Goal: Task Accomplishment & Management: Manage account settings

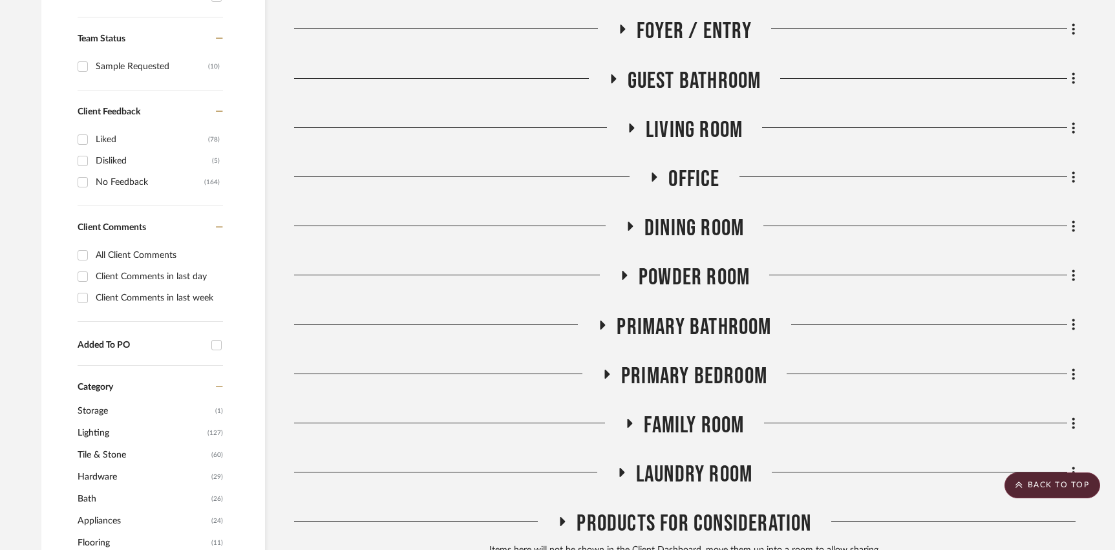
scroll to position [537, 0]
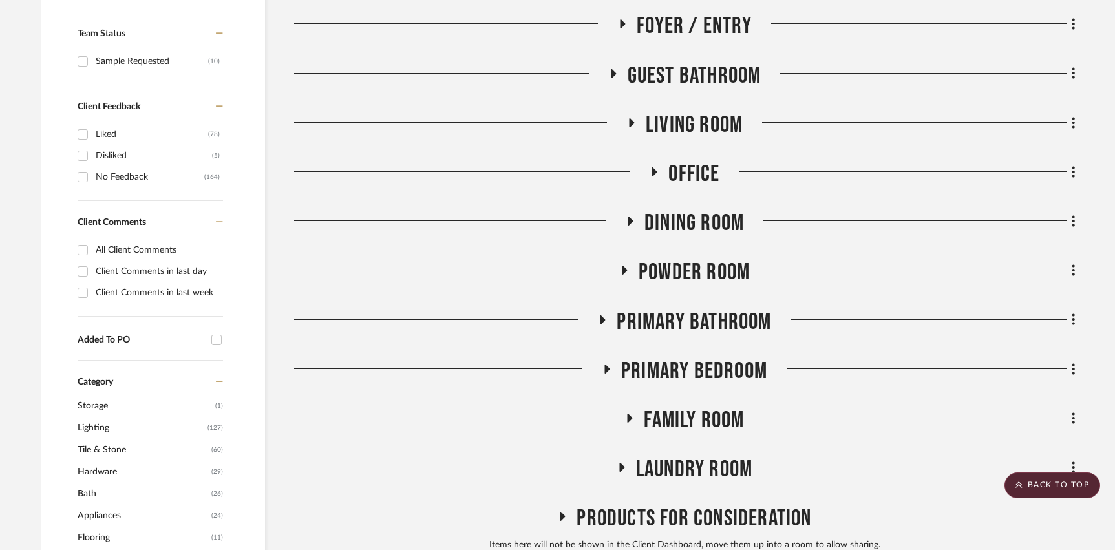
click at [682, 471] on span "Laundry Room" at bounding box center [694, 470] width 116 height 28
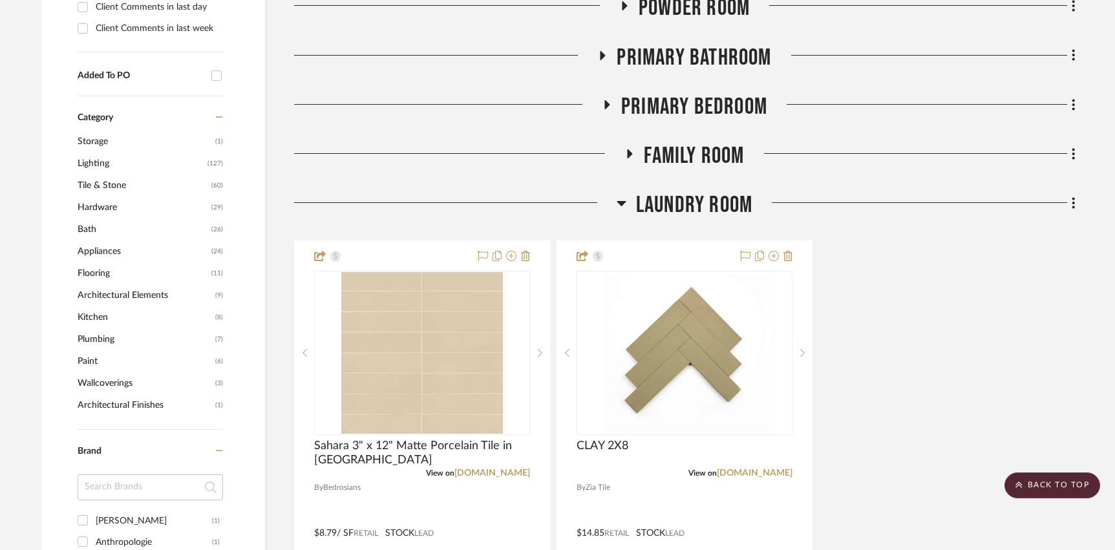
scroll to position [803, 0]
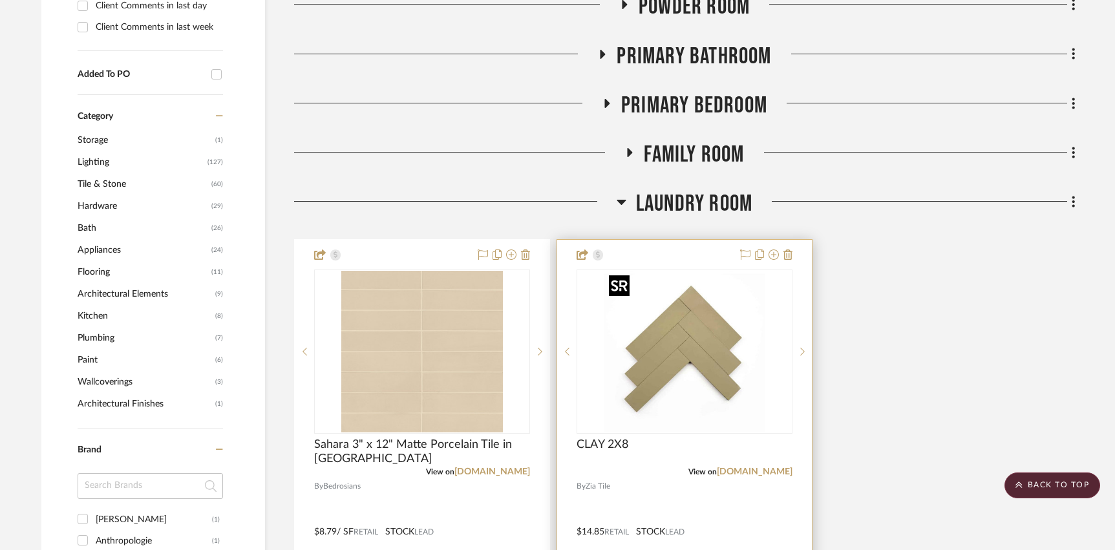
click at [674, 353] on img "0" at bounding box center [685, 352] width 162 height 162
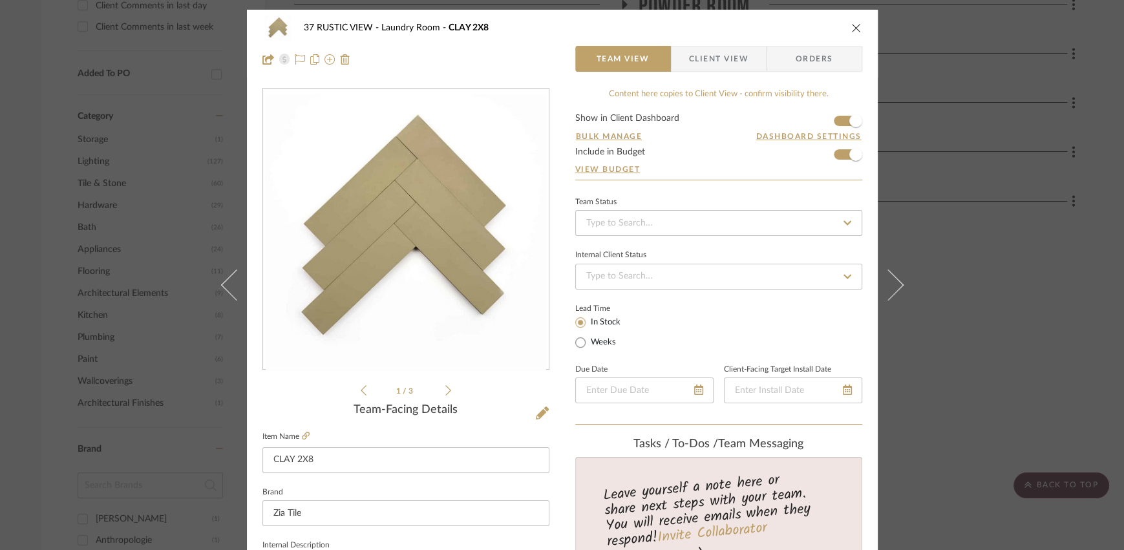
scroll to position [18, 0]
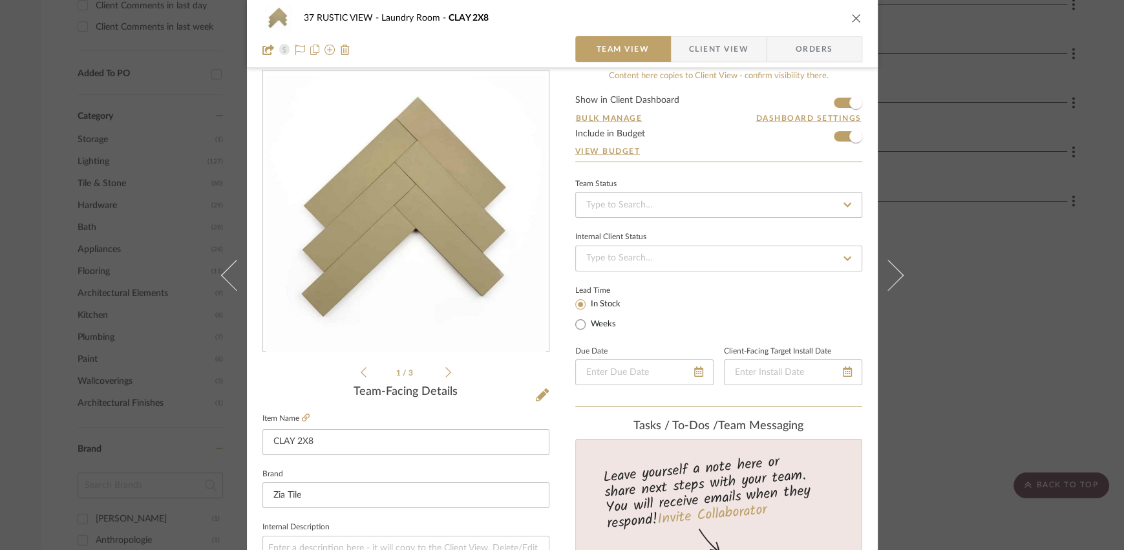
click at [852, 17] on icon "close" at bounding box center [857, 18] width 10 height 10
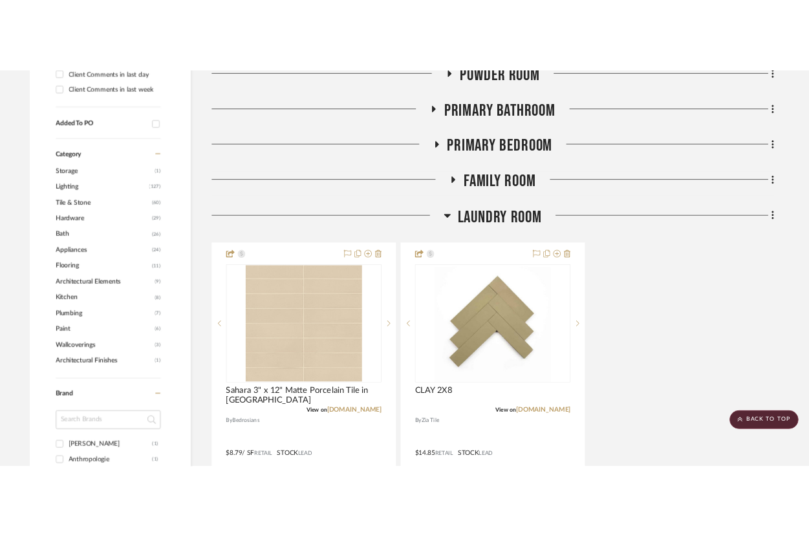
scroll to position [803, 0]
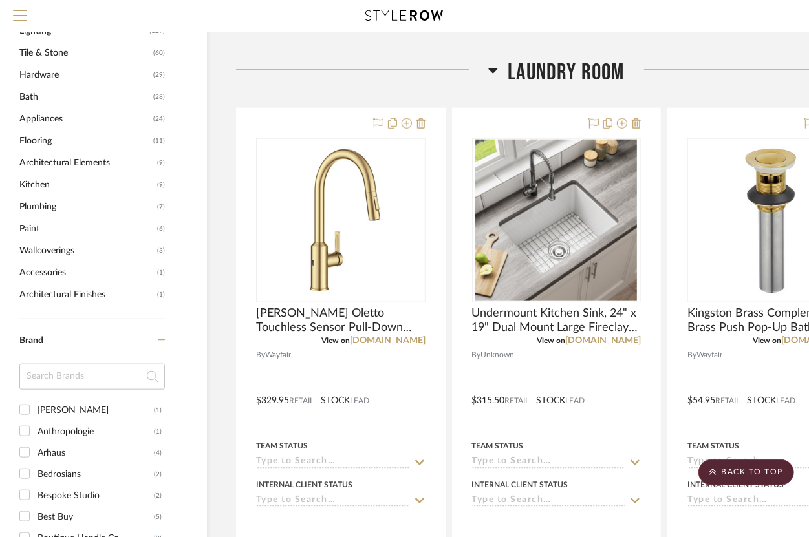
scroll to position [877, 65]
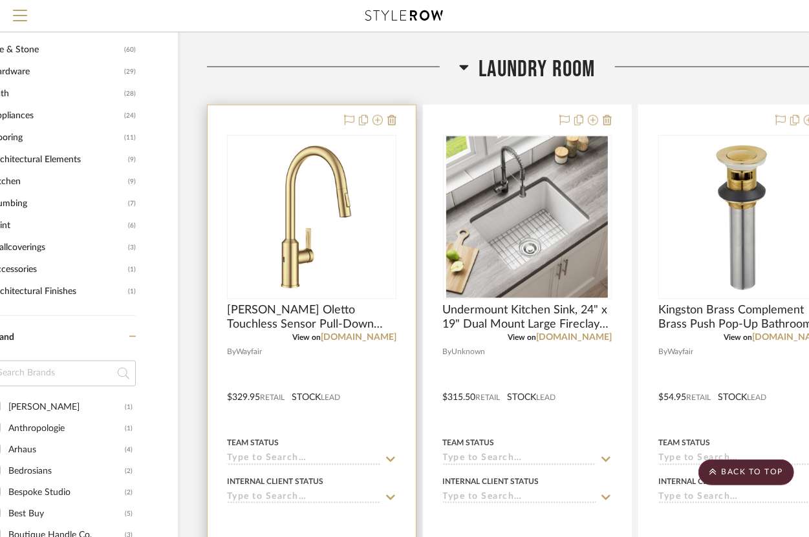
click at [364, 373] on div at bounding box center [312, 388] width 208 height 566
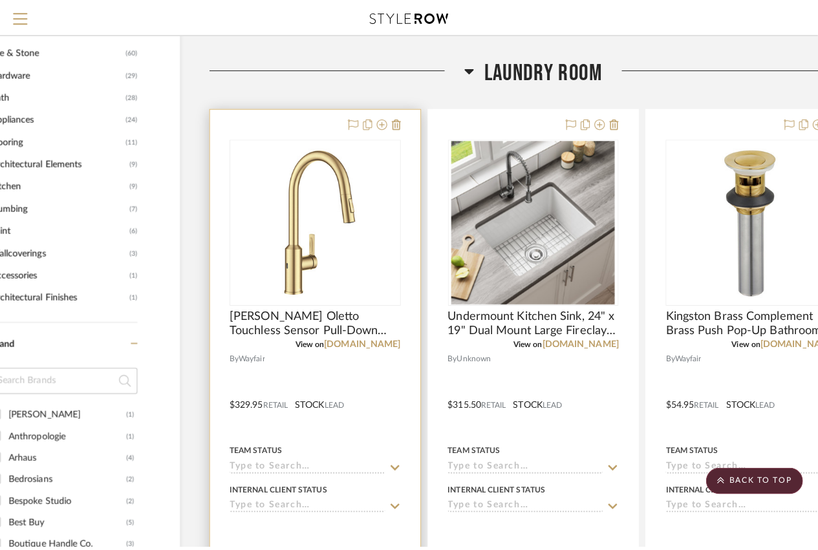
scroll to position [0, 0]
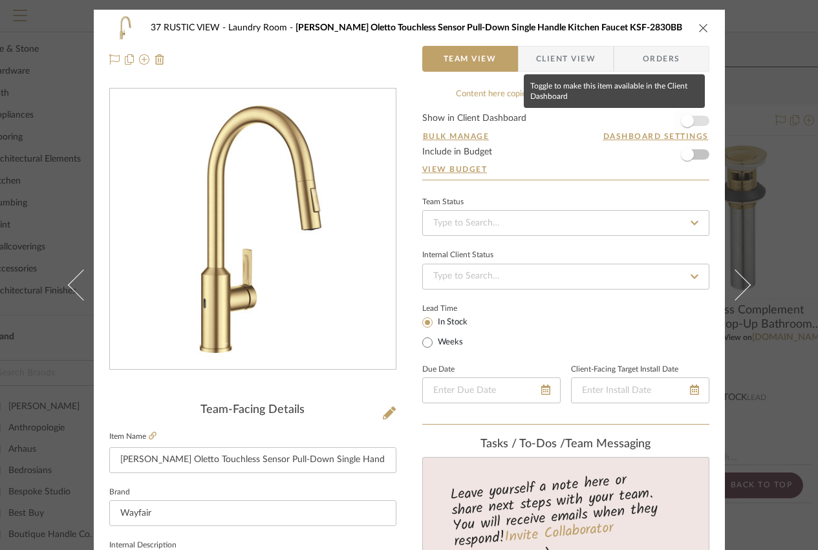
click at [687, 123] on span "button" at bounding box center [687, 120] width 13 height 13
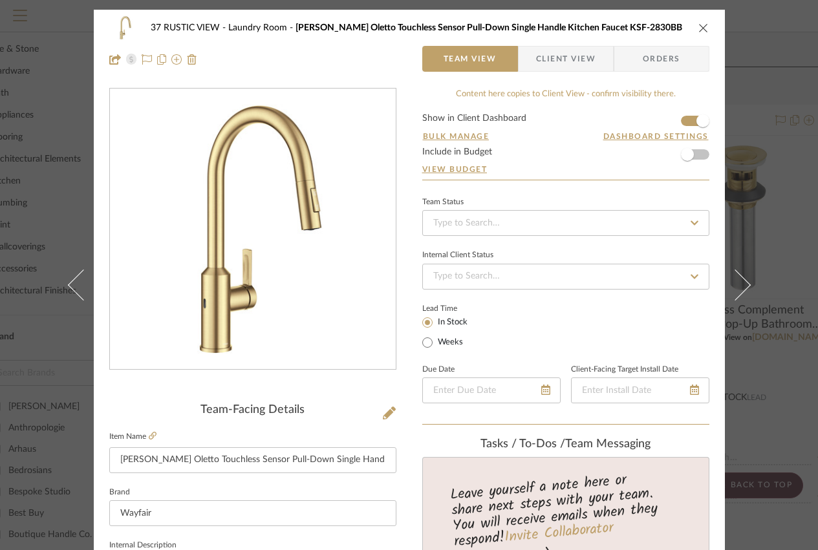
click at [698, 28] on icon "close" at bounding box center [703, 28] width 10 height 10
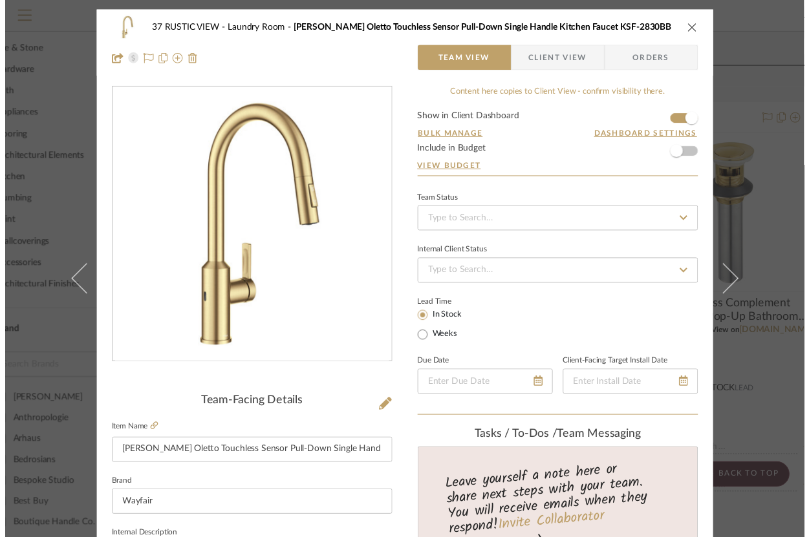
scroll to position [877, 65]
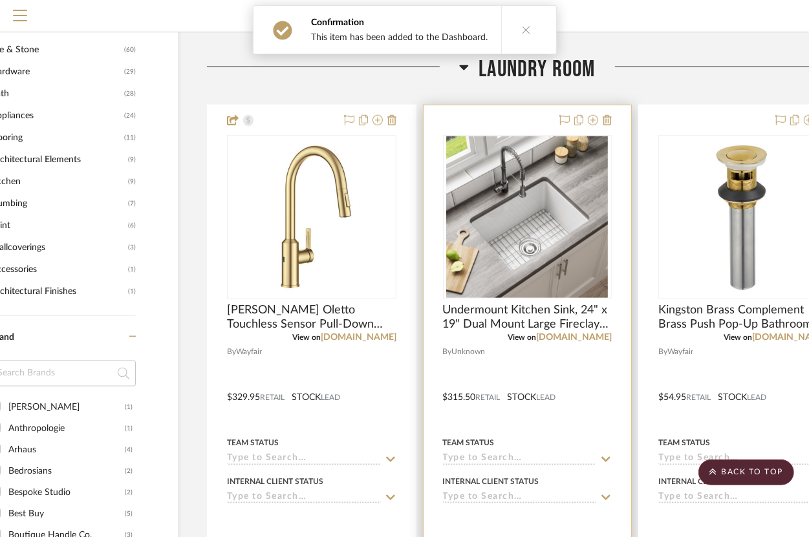
click at [586, 393] on div at bounding box center [528, 388] width 208 height 566
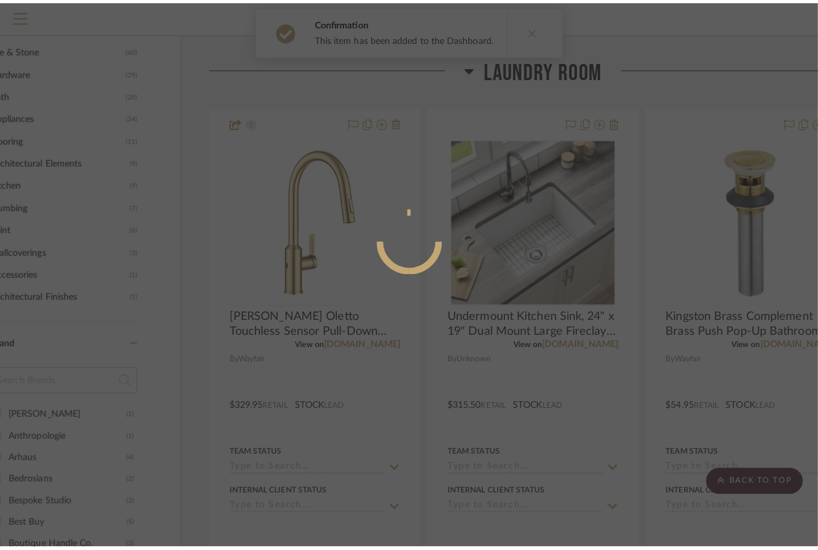
scroll to position [0, 0]
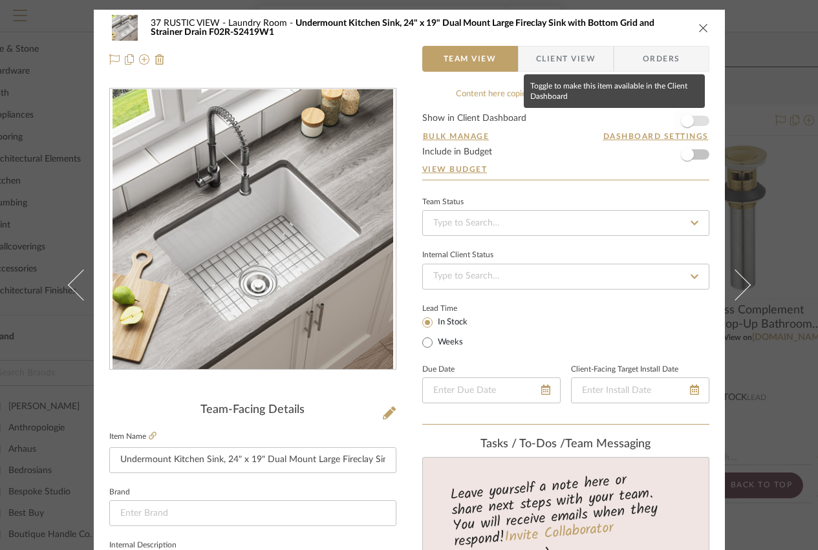
click at [683, 122] on span "button" at bounding box center [687, 120] width 13 height 13
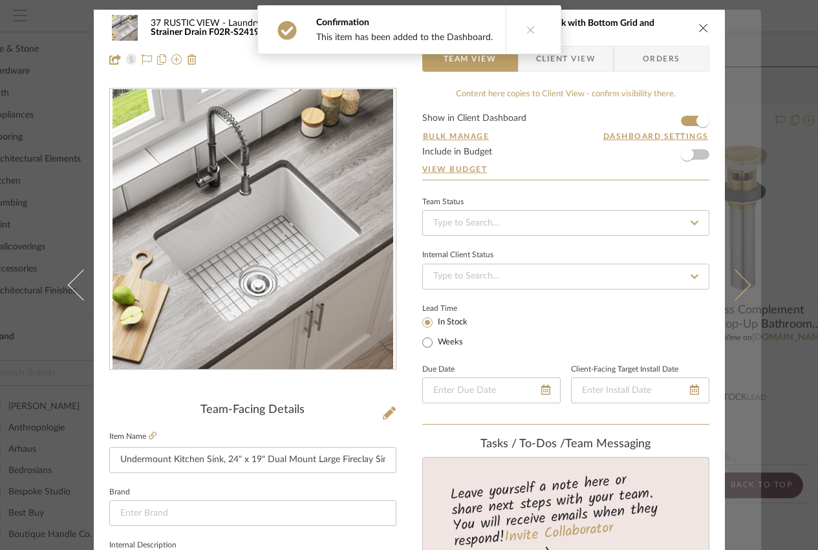
click at [733, 287] on icon at bounding box center [734, 284] width 31 height 31
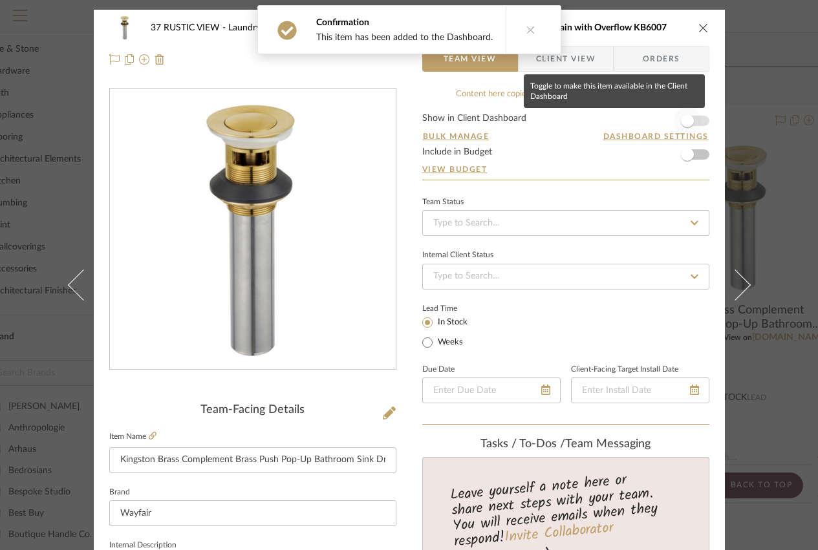
click at [681, 121] on span "button" at bounding box center [687, 120] width 13 height 13
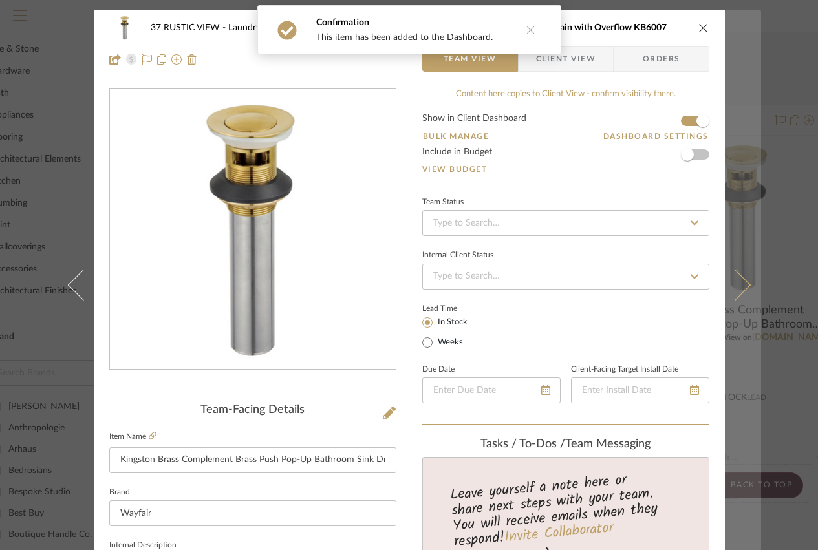
click at [753, 299] on button at bounding box center [743, 285] width 36 height 550
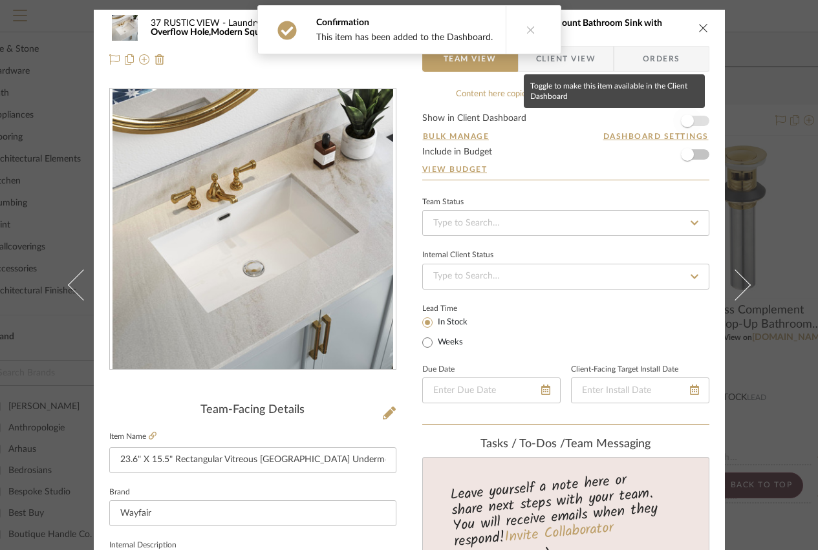
click at [684, 124] on span "button" at bounding box center [687, 120] width 13 height 13
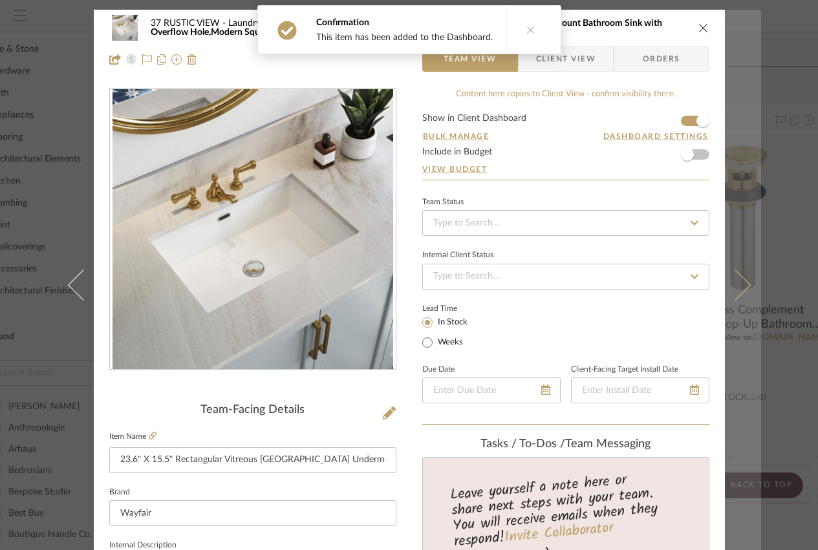
click at [730, 275] on icon at bounding box center [734, 284] width 31 height 31
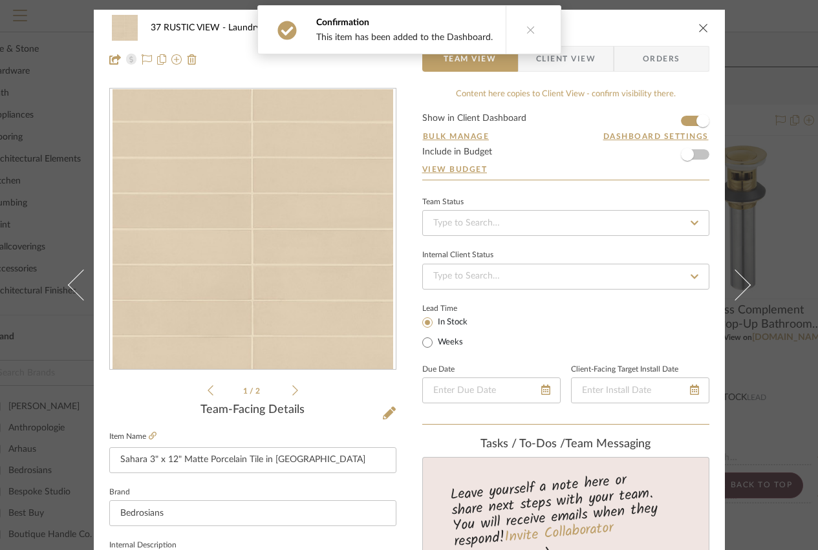
click at [698, 27] on icon "close" at bounding box center [703, 28] width 10 height 10
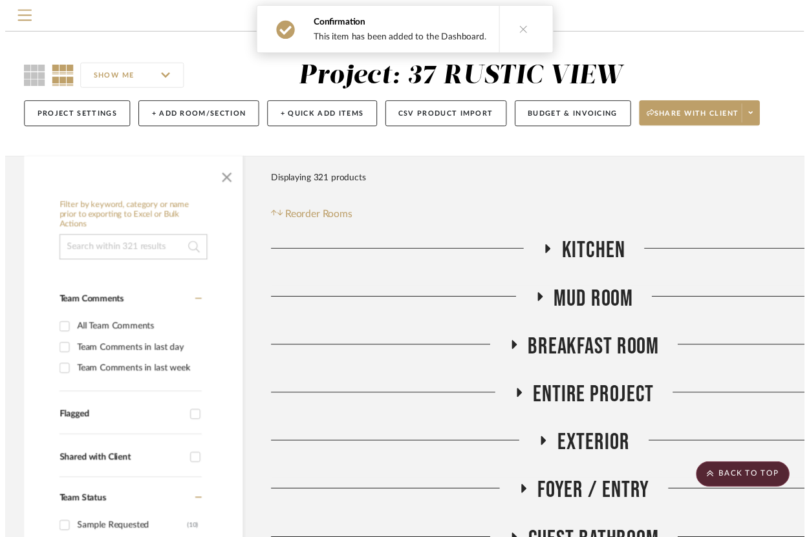
scroll to position [877, 65]
